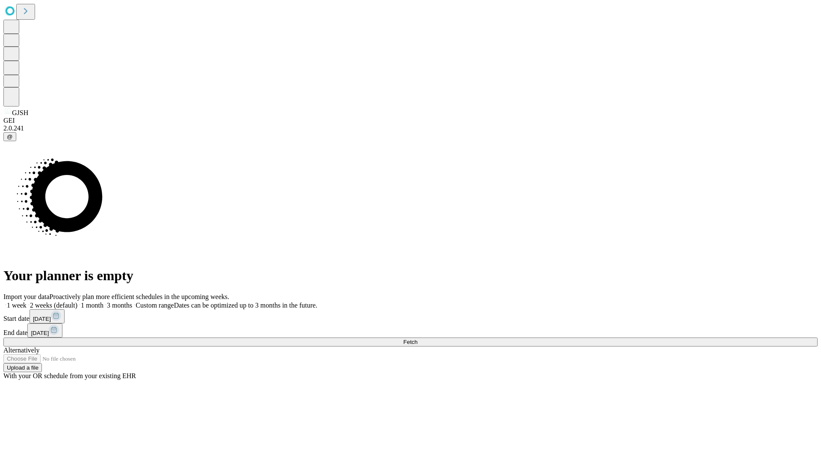
click at [418, 339] on span "Fetch" at bounding box center [410, 342] width 14 height 6
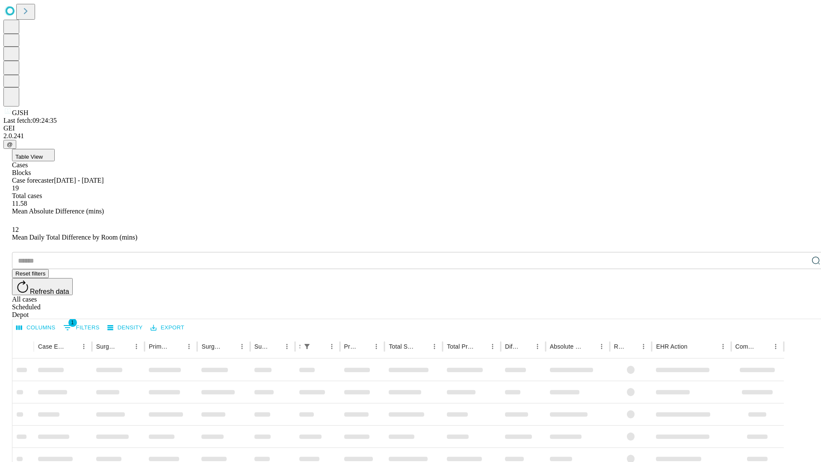
click at [43, 154] on span "Table View" at bounding box center [28, 157] width 27 height 6
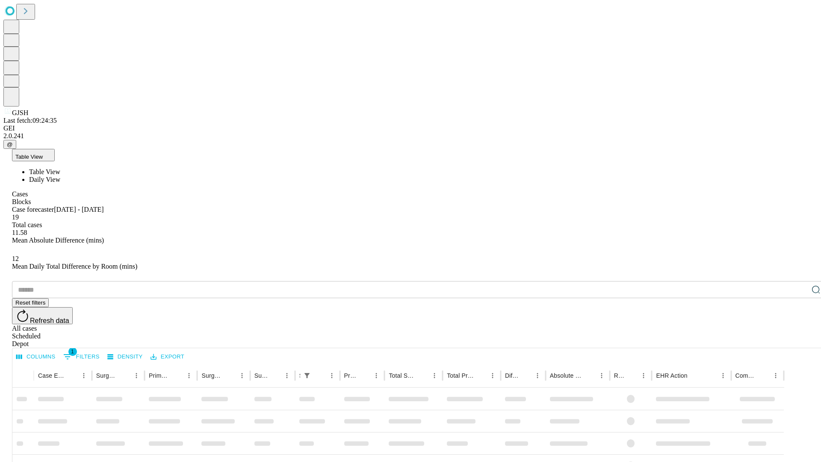
click at [60, 176] on span "Daily View" at bounding box center [44, 179] width 31 height 7
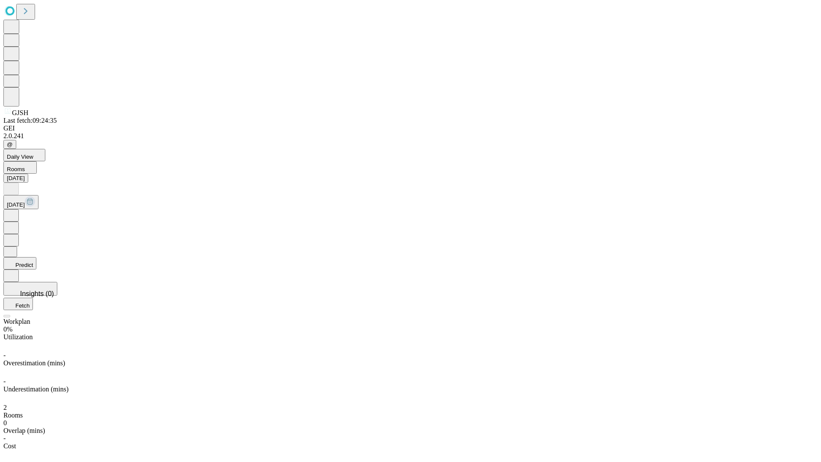
click at [36, 257] on button "Predict" at bounding box center [19, 263] width 33 height 12
